Goal: Task Accomplishment & Management: Use online tool/utility

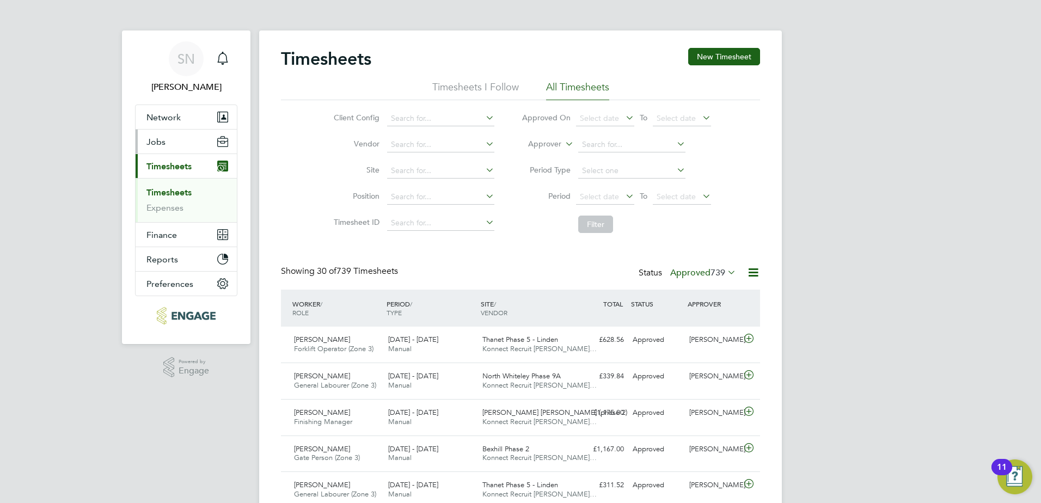
click at [169, 140] on button "Jobs" at bounding box center [186, 142] width 101 height 24
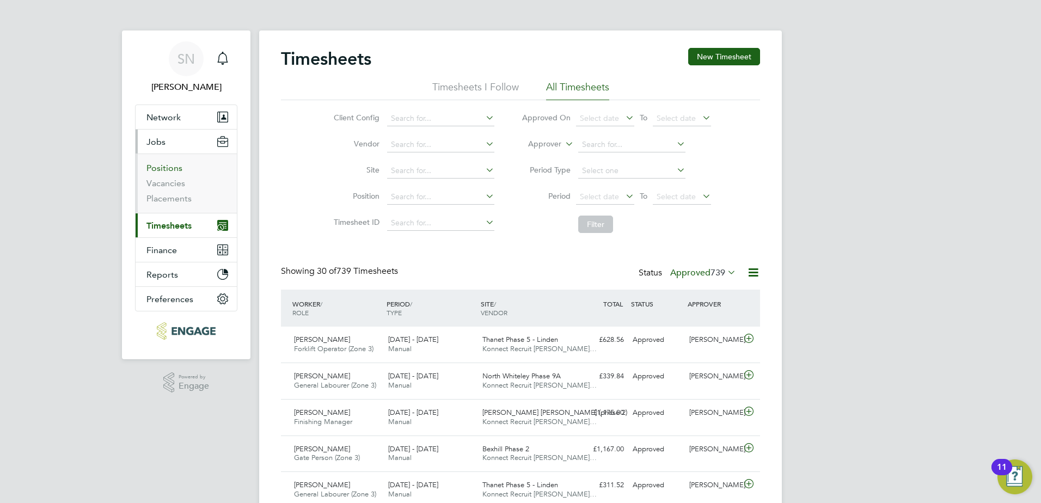
click at [170, 171] on link "Positions" at bounding box center [164, 168] width 36 height 10
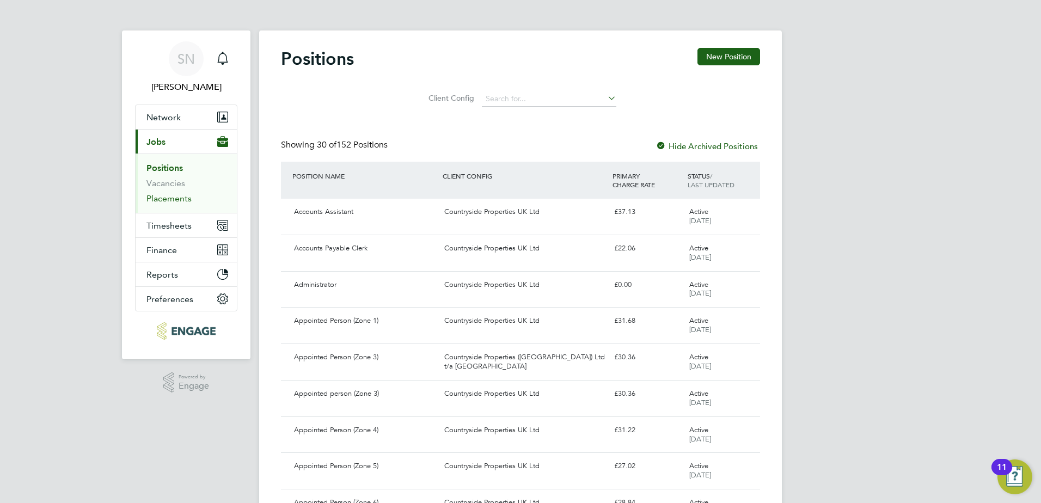
click at [175, 198] on link "Placements" at bounding box center [168, 198] width 45 height 10
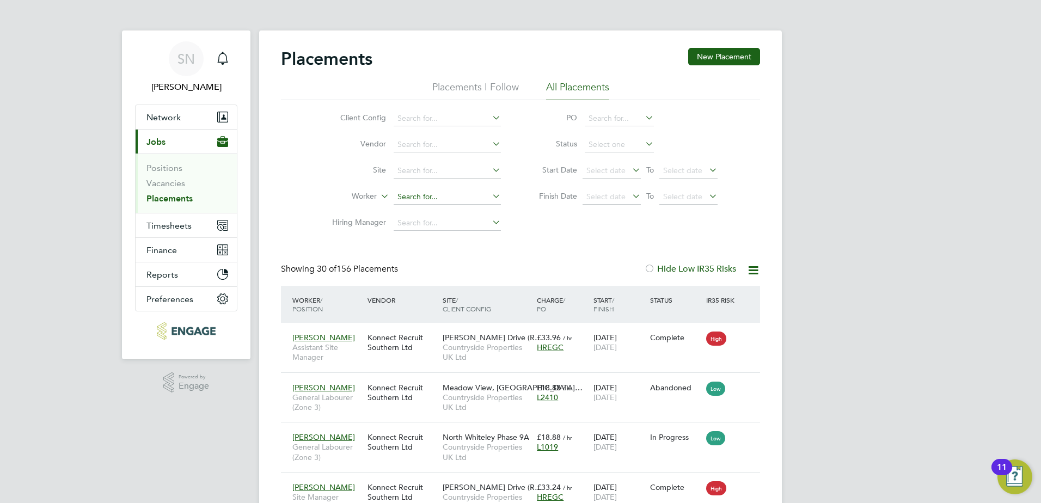
click at [417, 198] on input at bounding box center [447, 197] width 107 height 15
click at [449, 214] on li "Dustyn Mason" at bounding box center [460, 212] width 135 height 15
type input "[PERSON_NAME]"
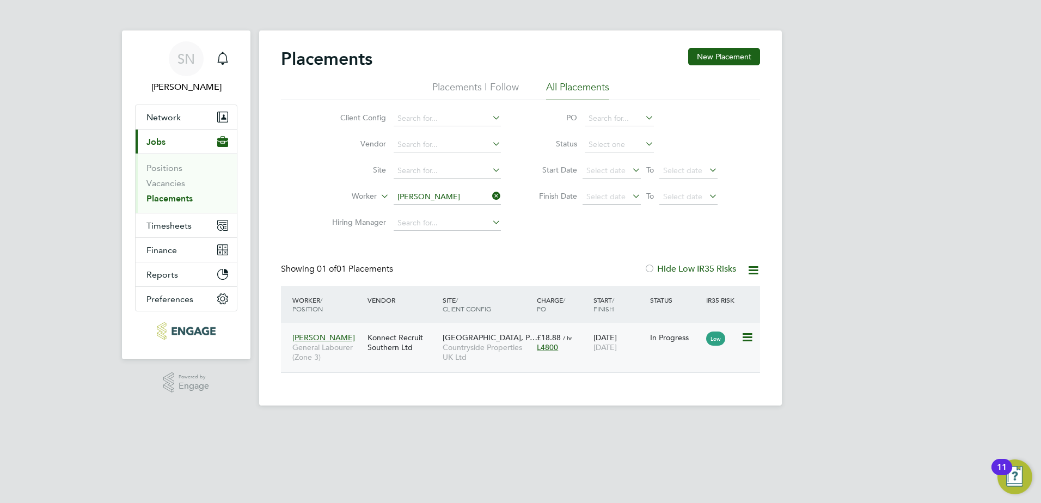
click at [667, 337] on div "In Progress" at bounding box center [675, 338] width 51 height 10
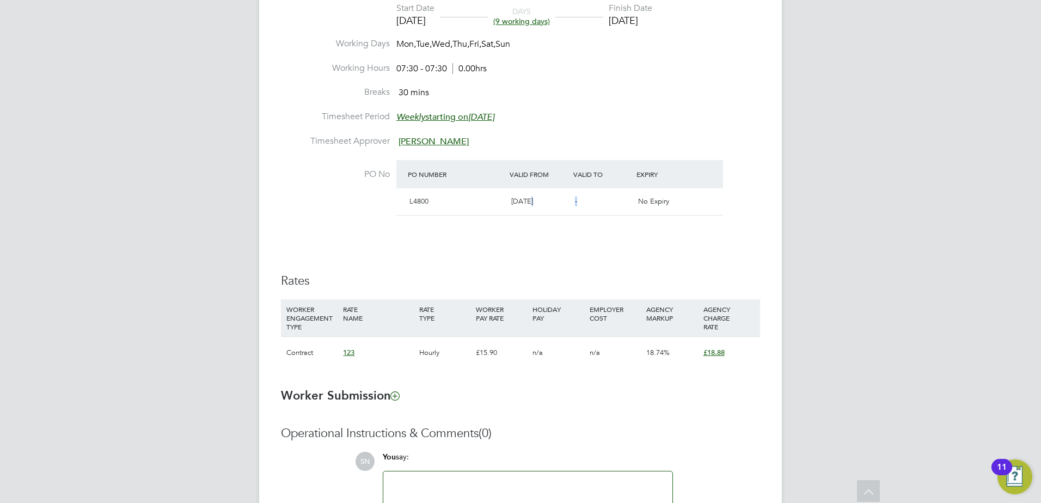
drag, startPoint x: 576, startPoint y: 200, endPoint x: 615, endPoint y: 200, distance: 39.8
click at [615, 200] on div "L4800 [DATE] - No Expiry" at bounding box center [559, 201] width 327 height 27
drag, startPoint x: 615, startPoint y: 200, endPoint x: 557, endPoint y: 242, distance: 71.5
click at [557, 242] on div "Details Start Date [DATE] DAYS (9 working days) Finish Date [DATE] Working Days…" at bounding box center [520, 173] width 479 height 411
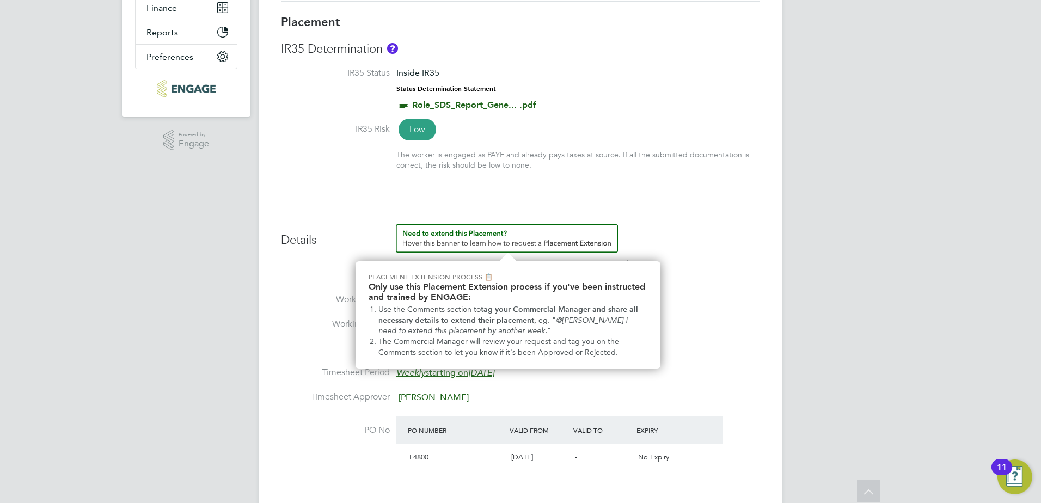
scroll to position [8, 0]
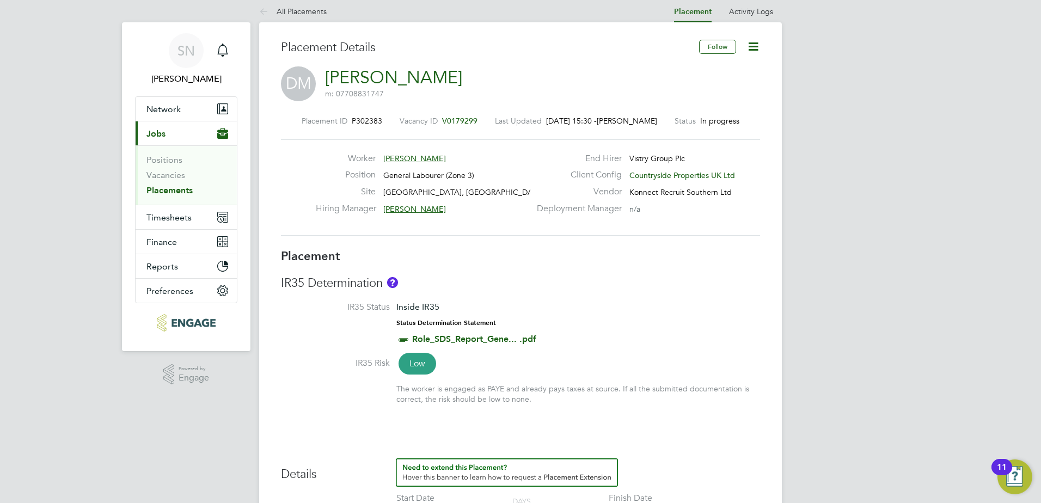
drag, startPoint x: 172, startPoint y: 189, endPoint x: 221, endPoint y: 199, distance: 50.0
click at [172, 189] on link "Placements" at bounding box center [169, 190] width 46 height 10
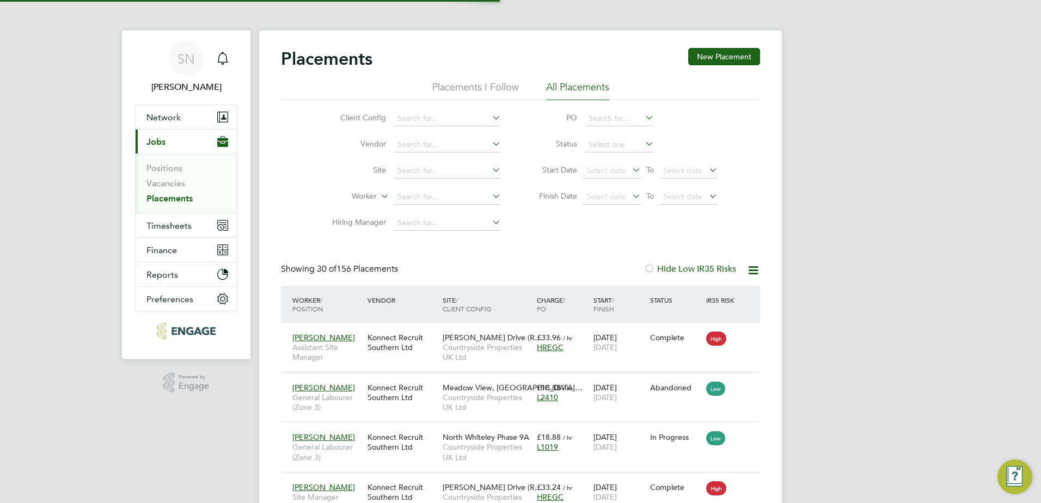
scroll to position [5, 5]
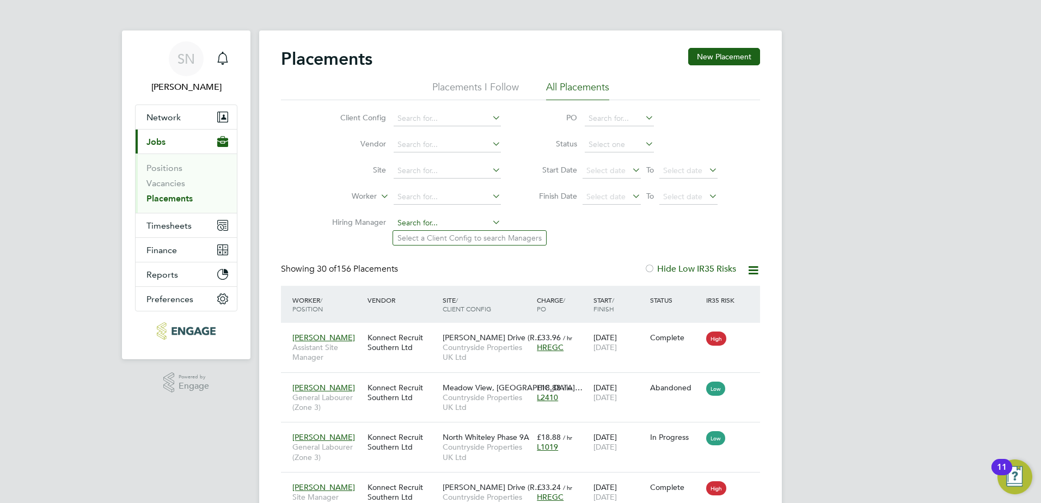
click at [416, 219] on input at bounding box center [447, 223] width 107 height 15
click at [417, 192] on input at bounding box center [447, 197] width 107 height 15
type input "[PERSON_NAME]"
click at [453, 204] on ul "[PERSON_NAME]" at bounding box center [447, 212] width 109 height 16
click at [444, 197] on input at bounding box center [447, 197] width 107 height 15
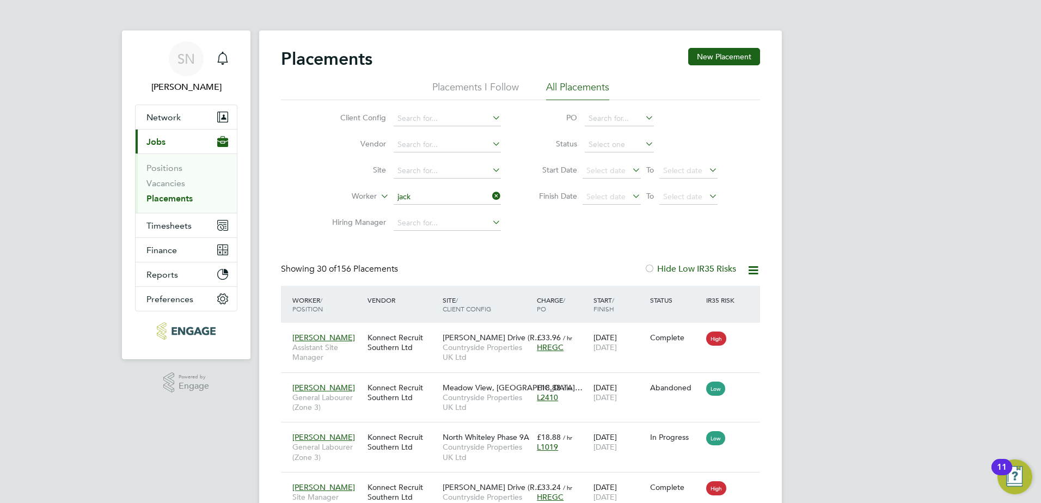
click at [426, 213] on li "[PERSON_NAME]" at bounding box center [447, 212] width 108 height 15
type input "[PERSON_NAME]"
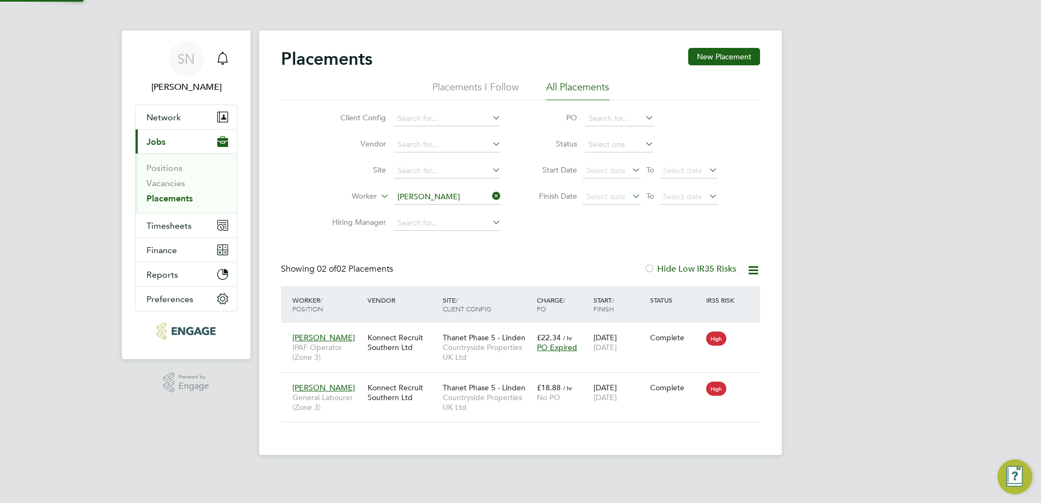
click at [534, 260] on div "Placements New Placement Placements I Follow All Placements Client Config Vendo…" at bounding box center [520, 235] width 479 height 375
click at [174, 232] on button "Timesheets" at bounding box center [186, 225] width 101 height 24
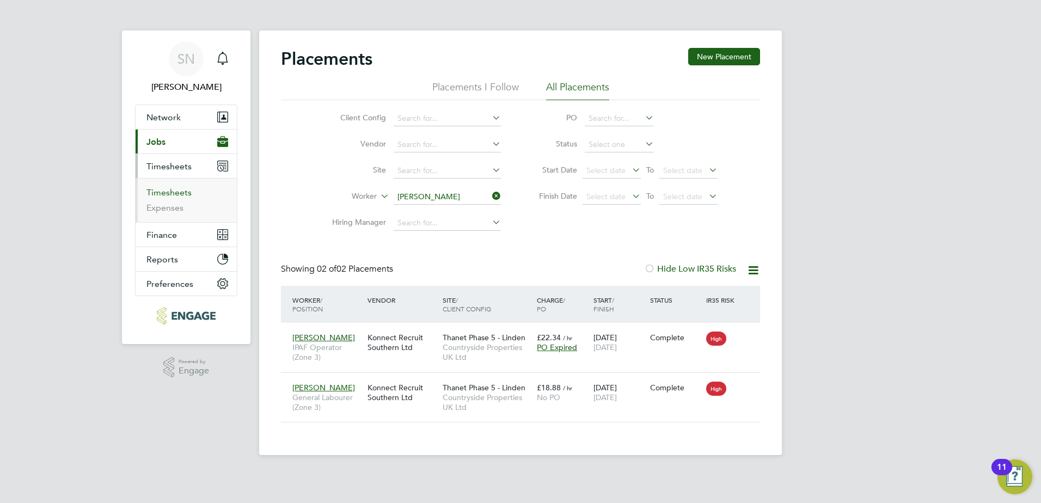
click at [176, 194] on link "Timesheets" at bounding box center [168, 192] width 45 height 10
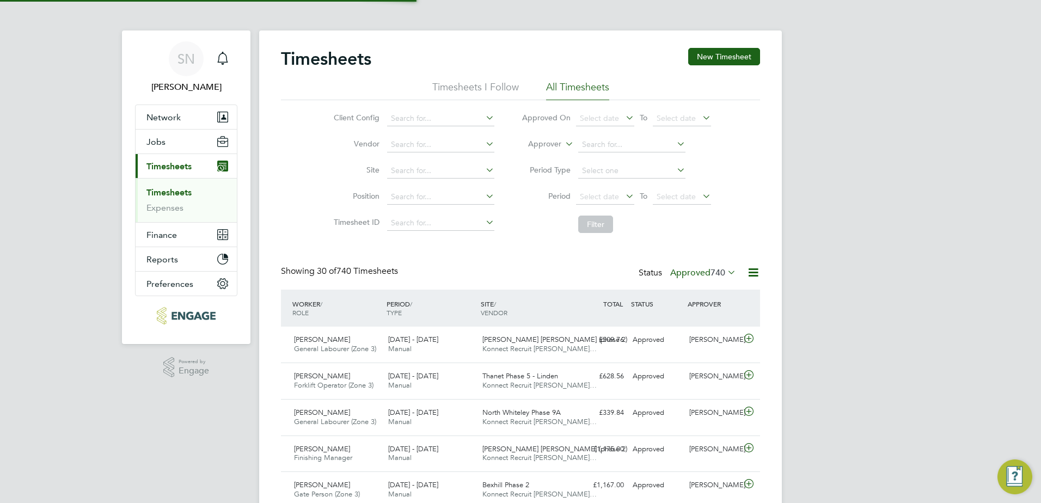
scroll to position [28, 95]
click at [464, 272] on div "Showing 30 of 740 Timesheets Status Approved 740" at bounding box center [520, 278] width 479 height 24
click at [708, 449] on div "[PERSON_NAME]" at bounding box center [713, 450] width 57 height 18
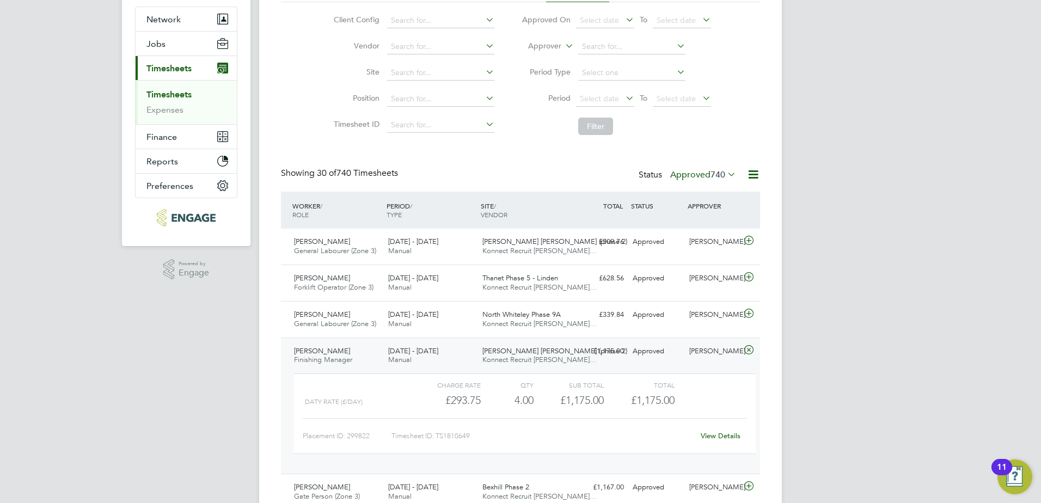
scroll to position [163, 0]
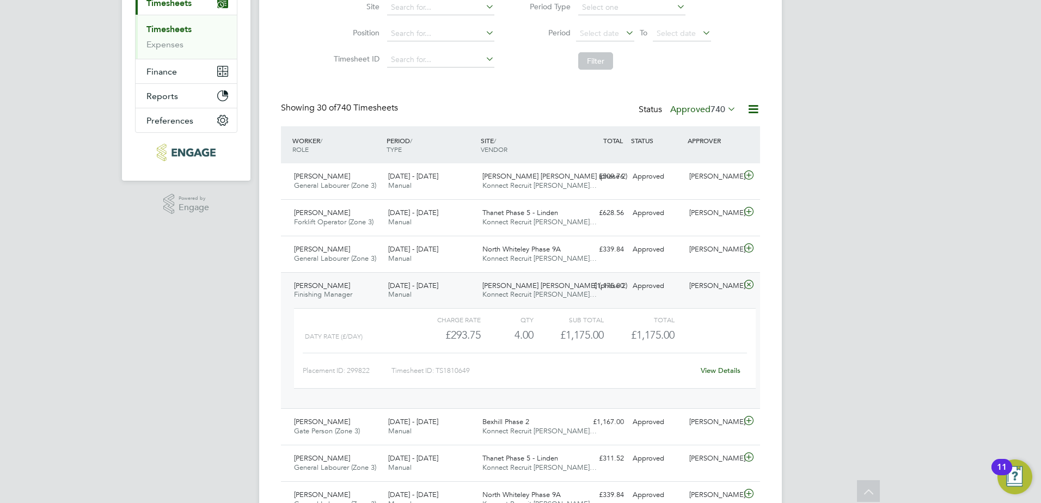
click at [726, 369] on link "View Details" at bounding box center [721, 370] width 40 height 9
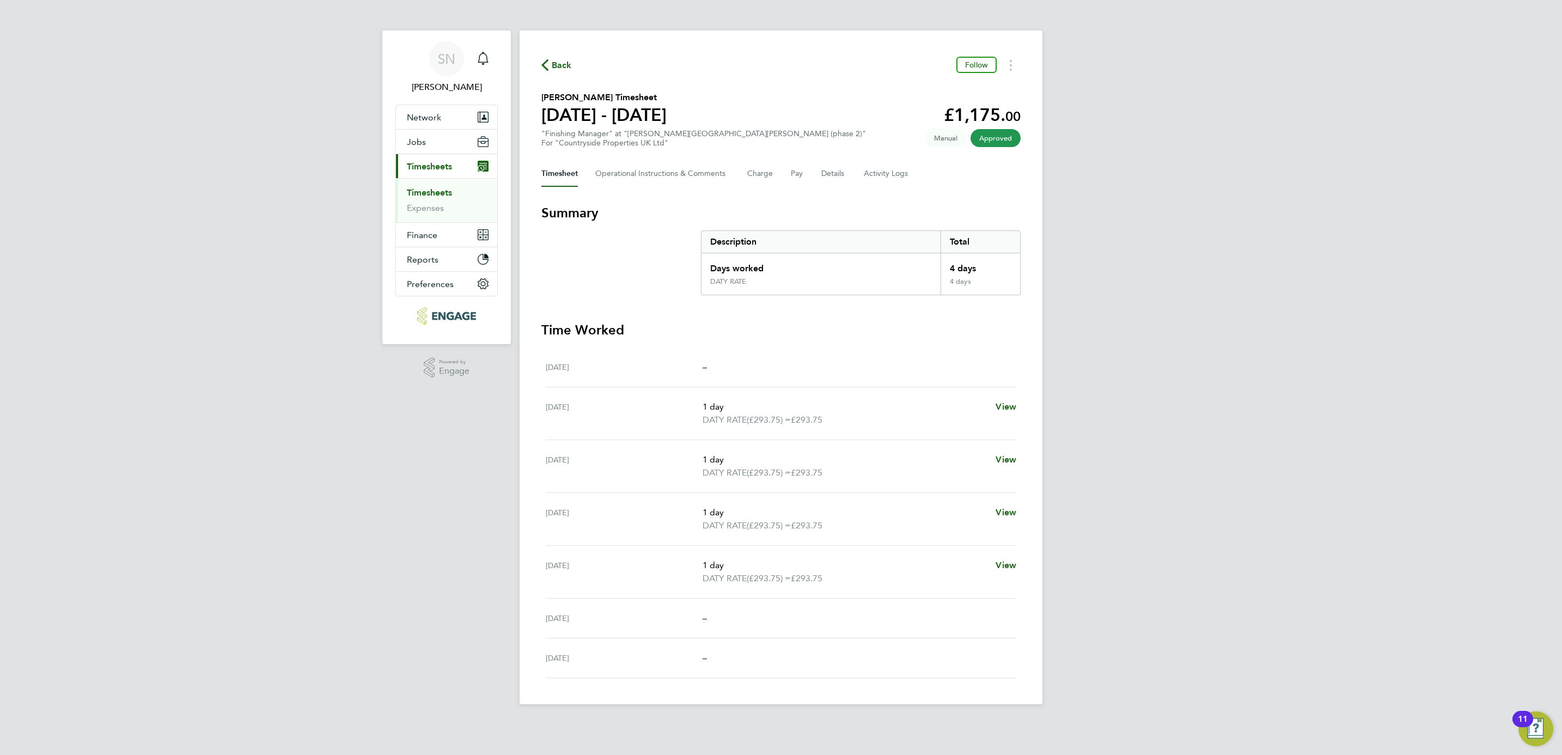
click at [1041, 401] on div "SN Sofia Naylor Notifications Applications: Network Businesses Sites Workers Co…" at bounding box center [781, 361] width 1562 height 722
drag, startPoint x: 170, startPoint y: 135, endPoint x: 350, endPoint y: 71, distance: 190.1
click at [170, 135] on div "SN Sofia Naylor Notifications Applications: Network Businesses Sites Workers Co…" at bounding box center [781, 361] width 1562 height 722
click at [567, 61] on span "Back" at bounding box center [562, 65] width 20 height 13
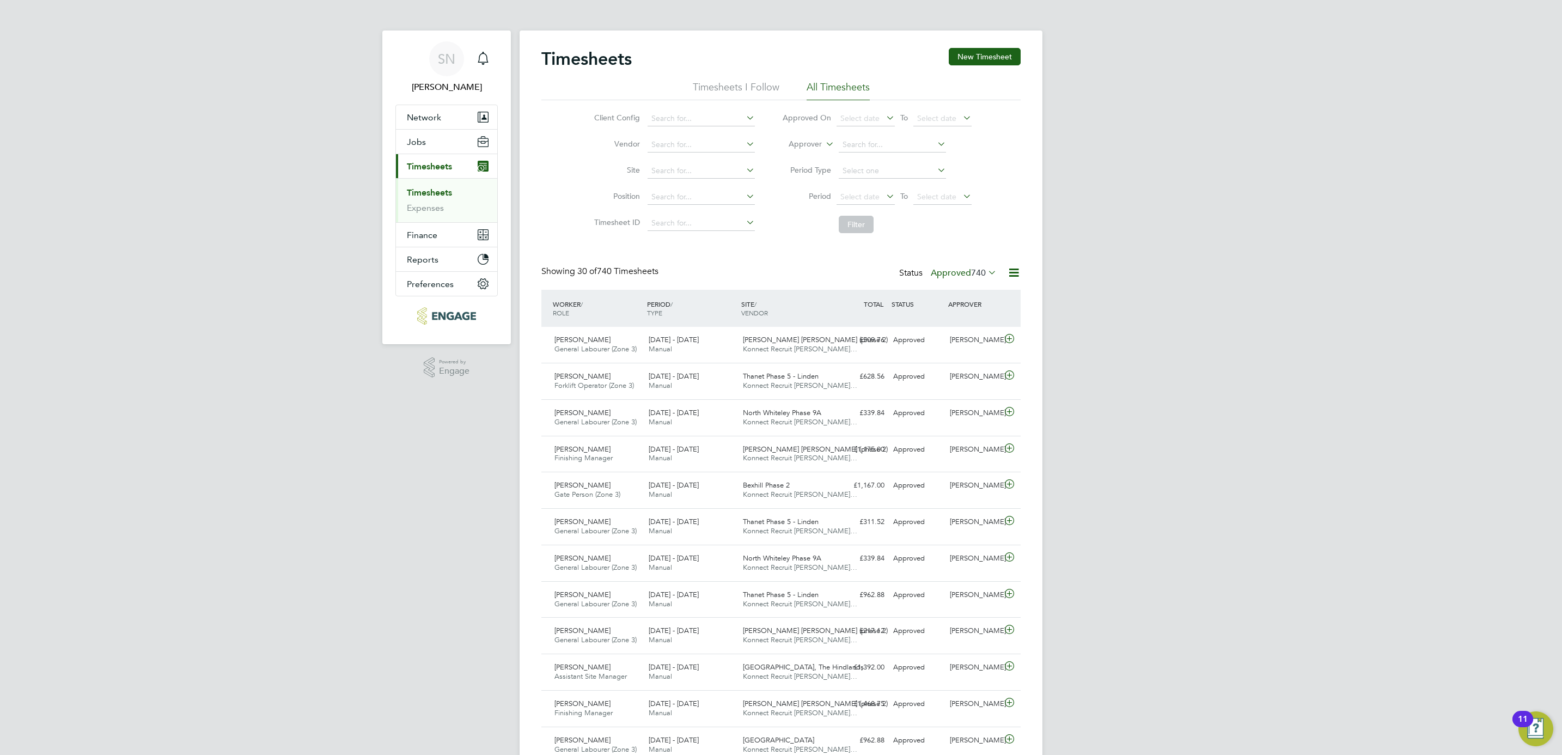
click at [796, 260] on div "Timesheets New Timesheet Timesheets I Follow All Timesheets Client Config Vendo…" at bounding box center [780, 753] width 479 height 1410
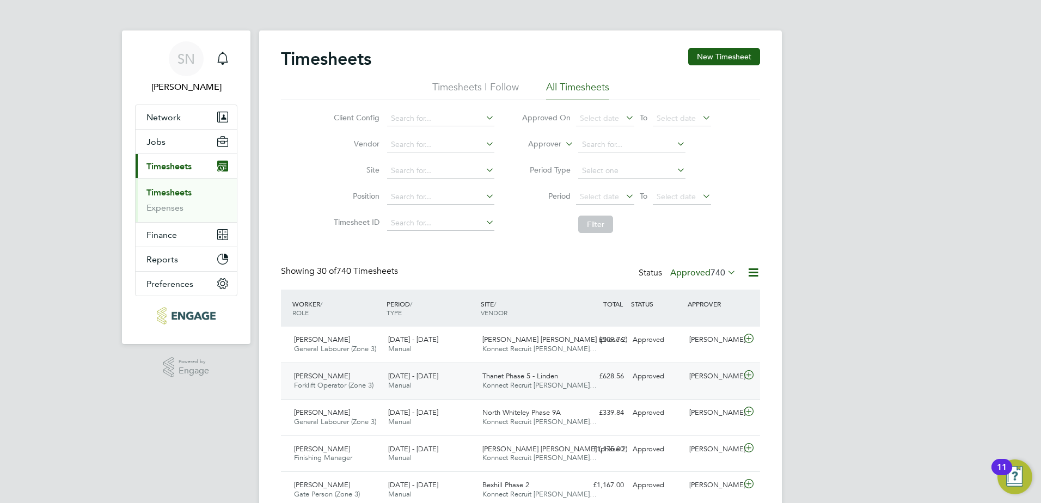
click at [744, 377] on icon at bounding box center [749, 375] width 14 height 9
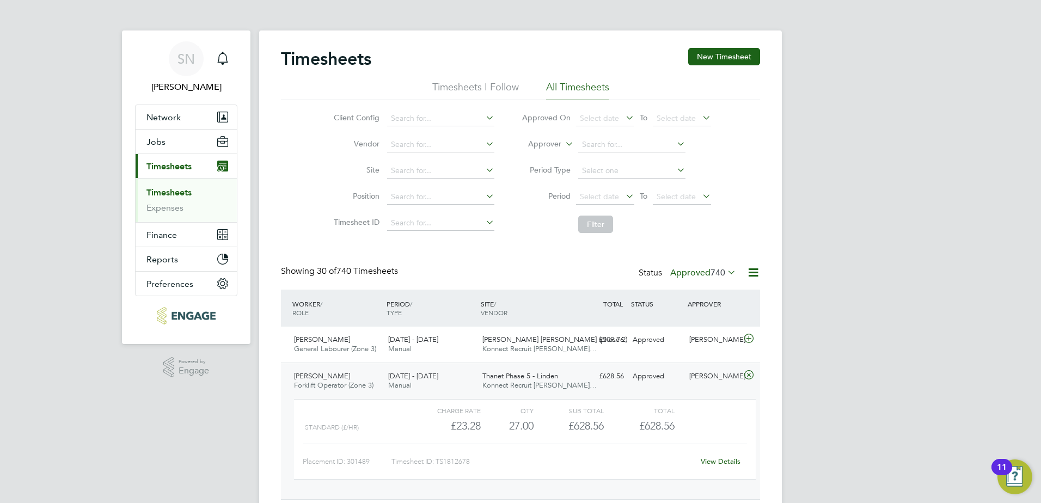
click at [730, 460] on link "View Details" at bounding box center [721, 461] width 40 height 9
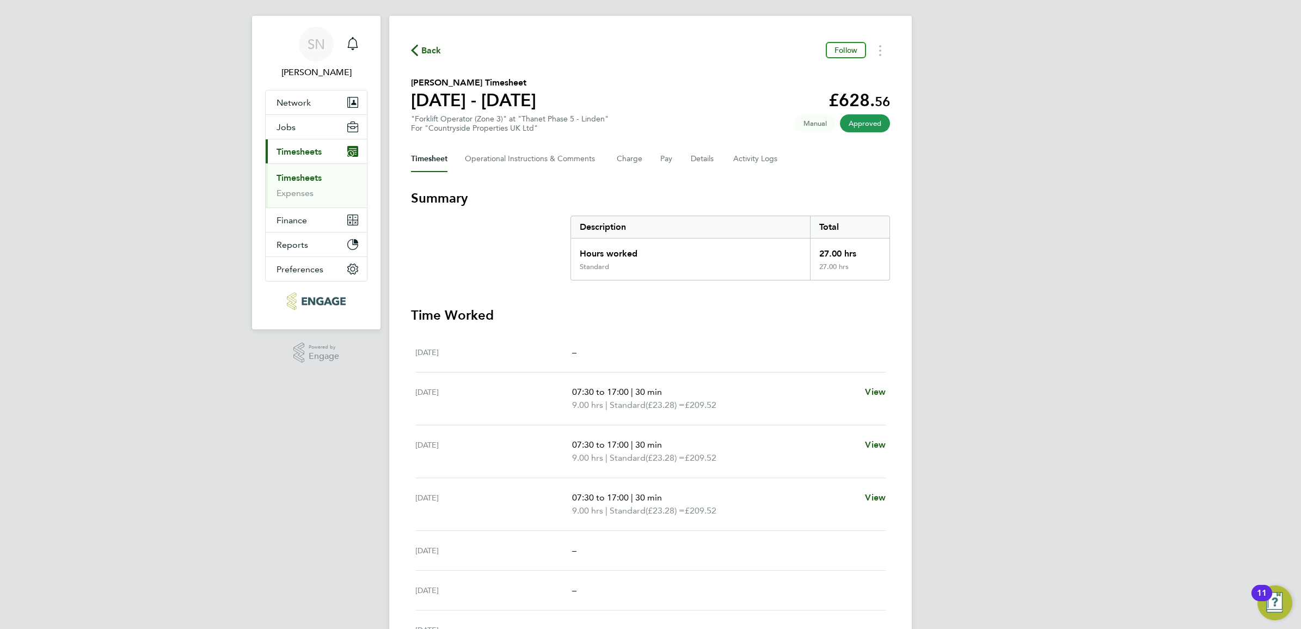
scroll to position [13, 0]
click at [279, 432] on div "SN Sofia Naylor Notifications Applications: Network Businesses Sites Workers Co…" at bounding box center [650, 341] width 1301 height 708
